Goal: Information Seeking & Learning: Learn about a topic

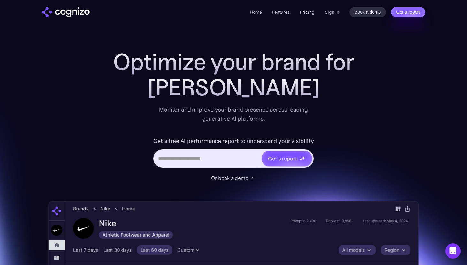
click at [310, 13] on link "Pricing" at bounding box center [307, 12] width 15 height 6
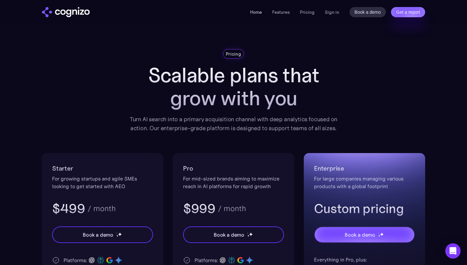
click at [253, 13] on link "Home" at bounding box center [256, 12] width 12 height 6
